Goal: Information Seeking & Learning: Learn about a topic

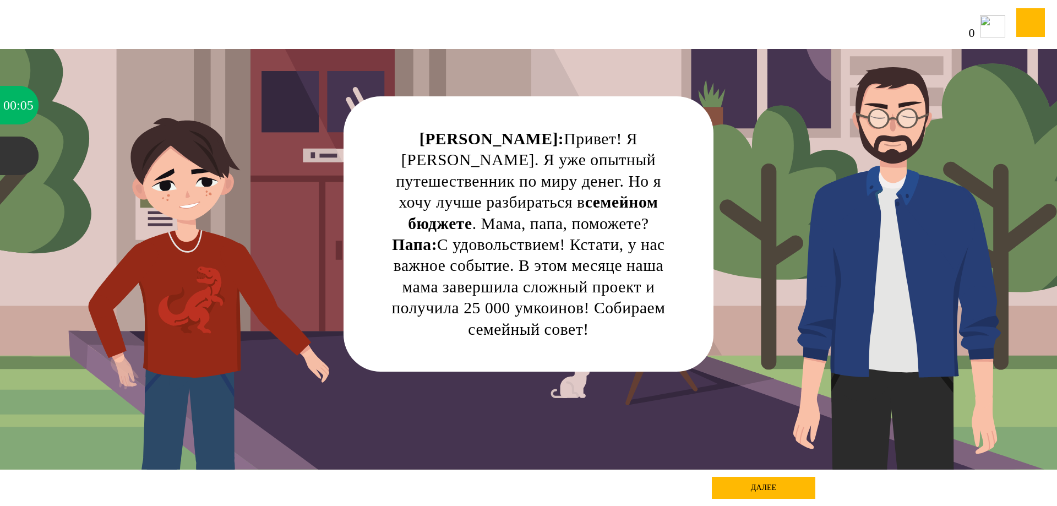
click at [557, 209] on div "далее" at bounding box center [763, 488] width 103 height 22
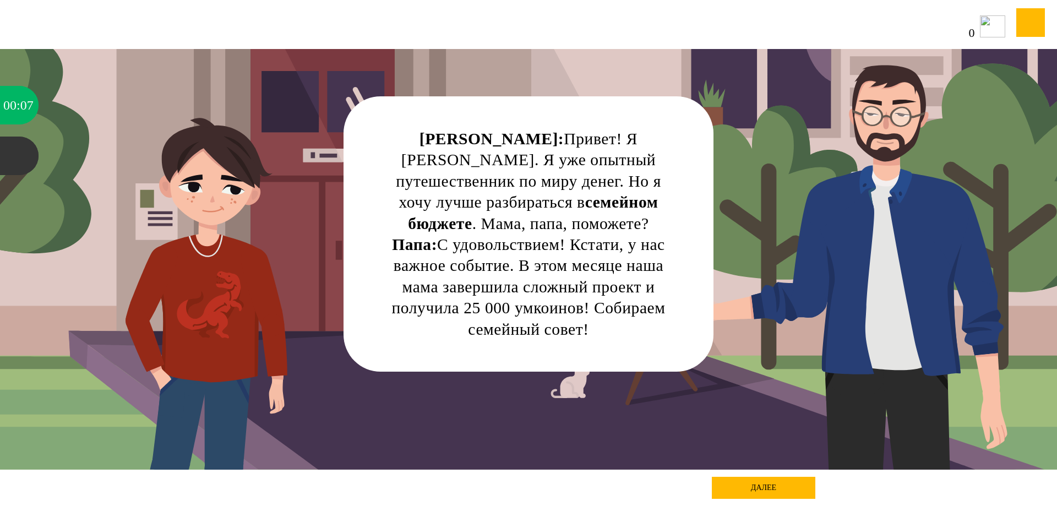
click at [557, 209] on div "далее" at bounding box center [763, 488] width 103 height 22
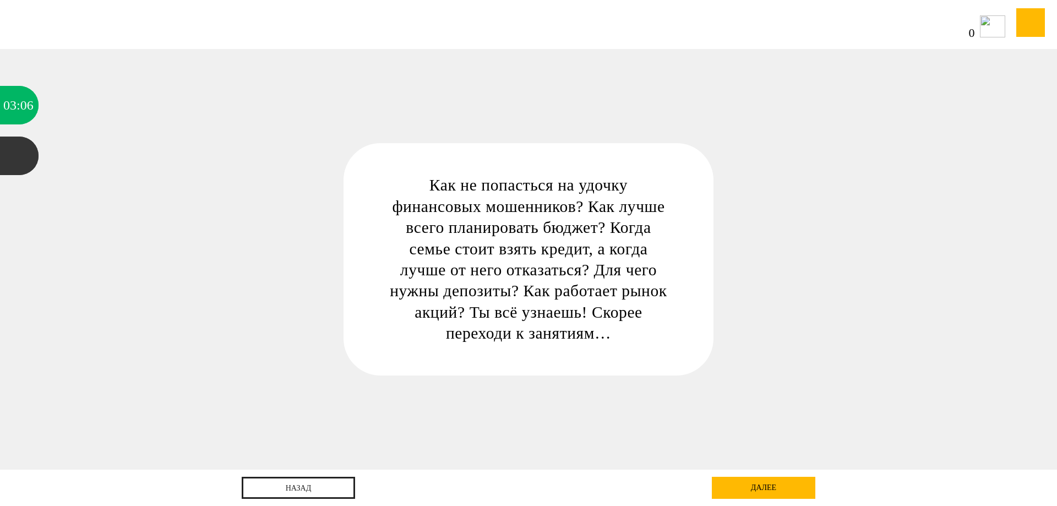
click at [762, 481] on div "далее" at bounding box center [763, 488] width 103 height 22
